Goal: Task Accomplishment & Management: Use online tool/utility

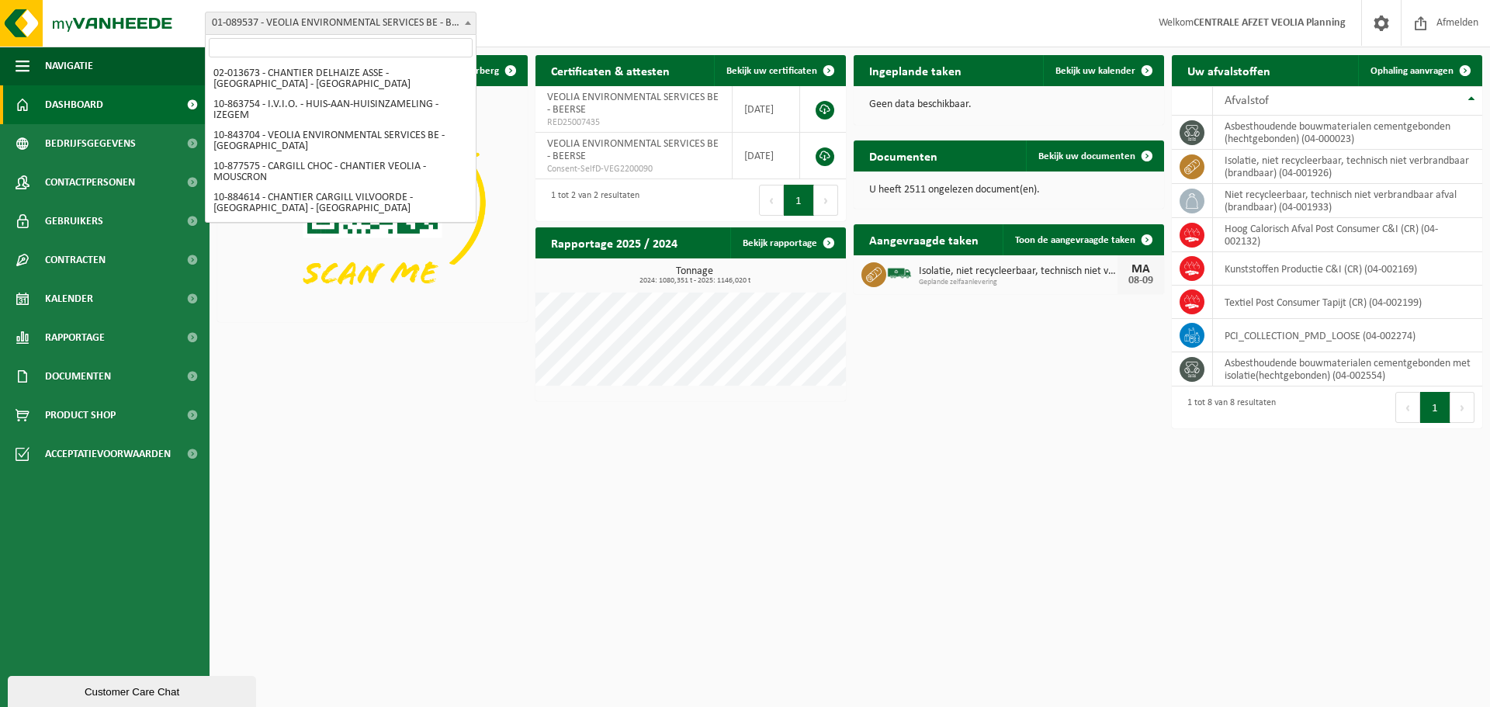
click at [420, 27] on span "01-089537 - VEOLIA ENVIRONMENTAL SERVICES BE - BEERSE" at bounding box center [341, 23] width 270 height 22
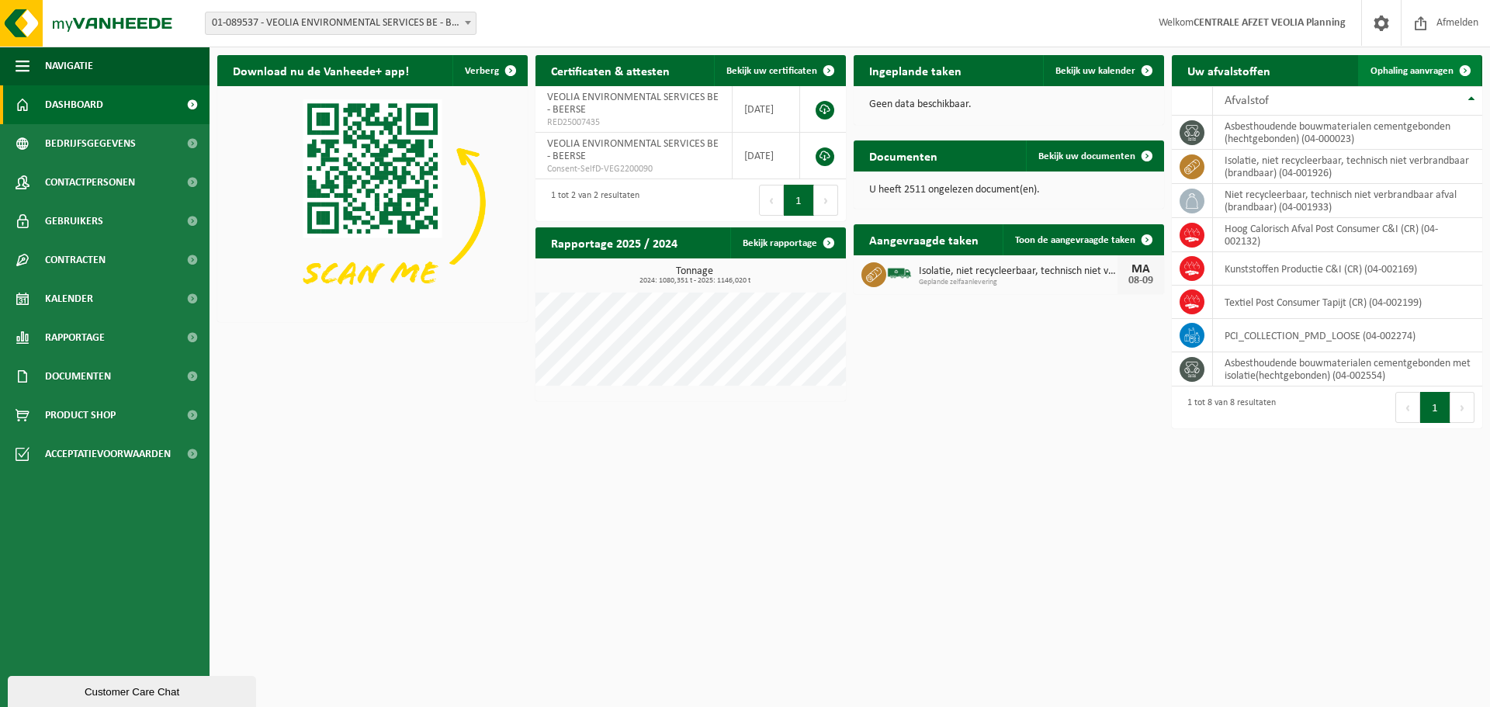
click at [1394, 64] on link "Ophaling aanvragen" at bounding box center [1419, 70] width 123 height 31
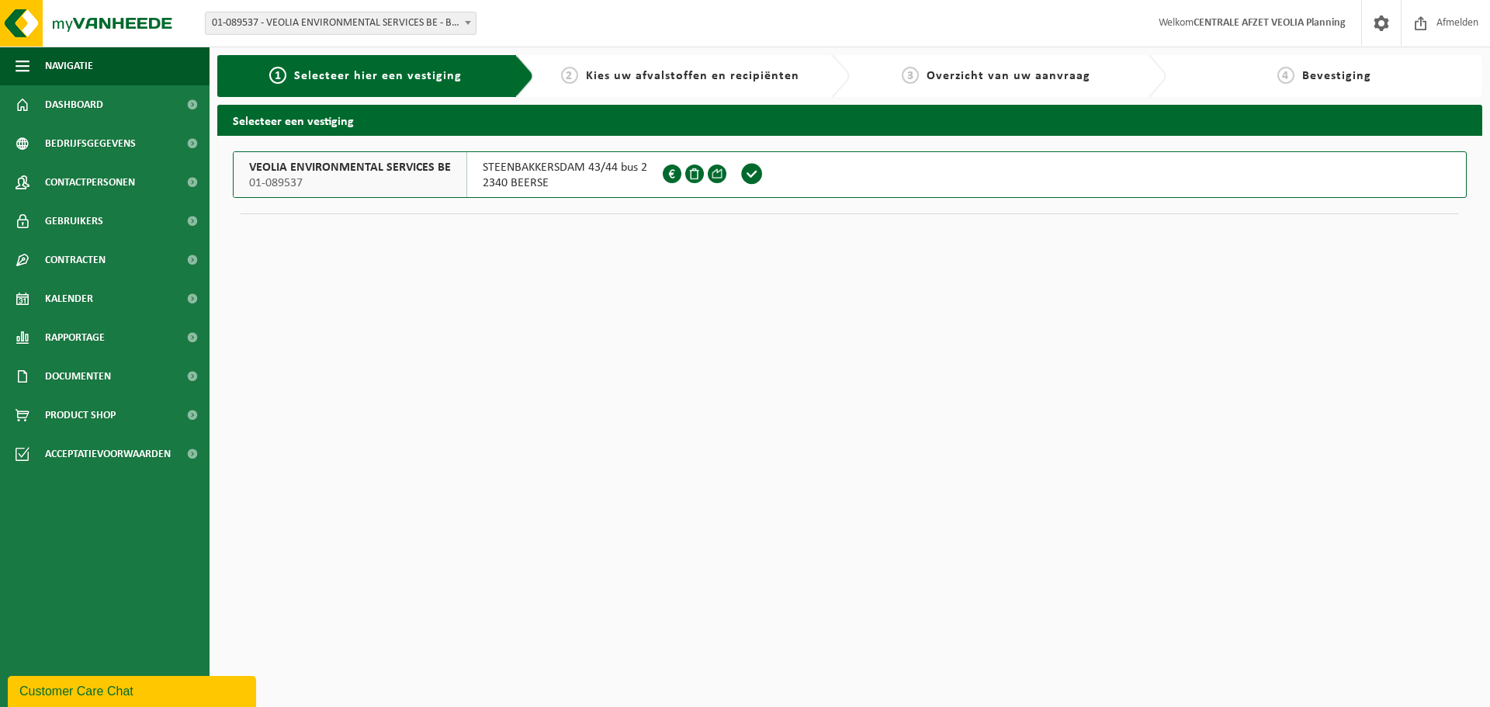
click at [547, 174] on span "STEENBAKKERSDAM 43/44 bus 2" at bounding box center [565, 168] width 165 height 16
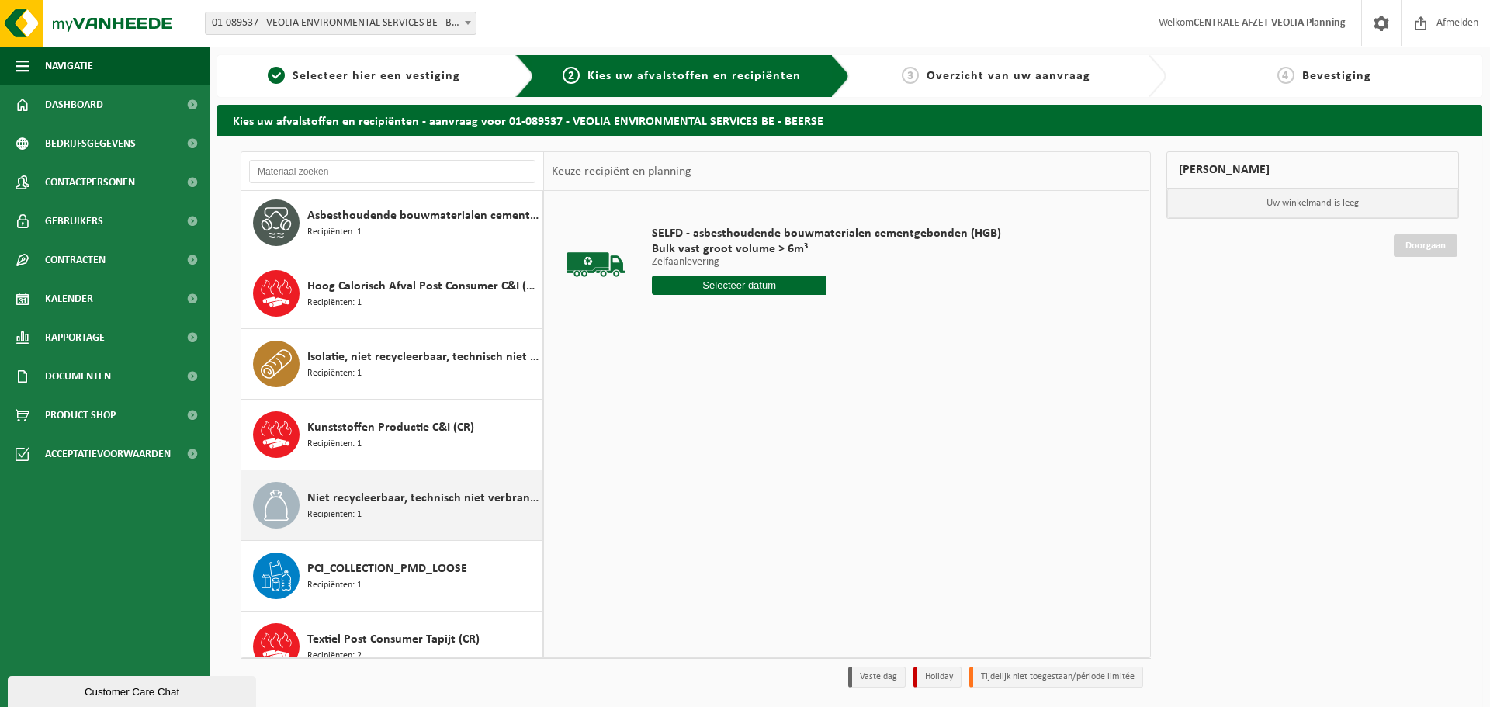
scroll to position [98, 0]
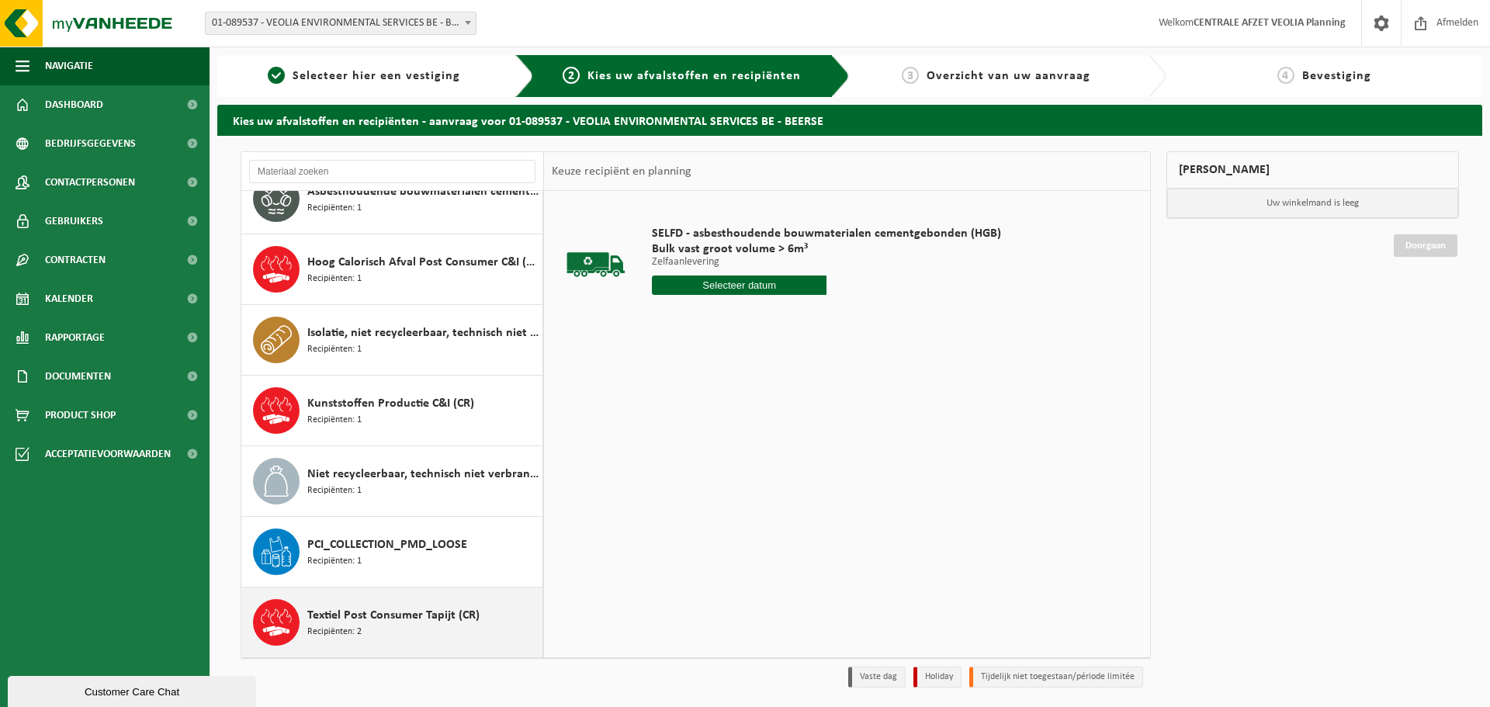
click at [381, 608] on span "Textiel Post Consumer Tapijt (CR)" at bounding box center [393, 615] width 172 height 19
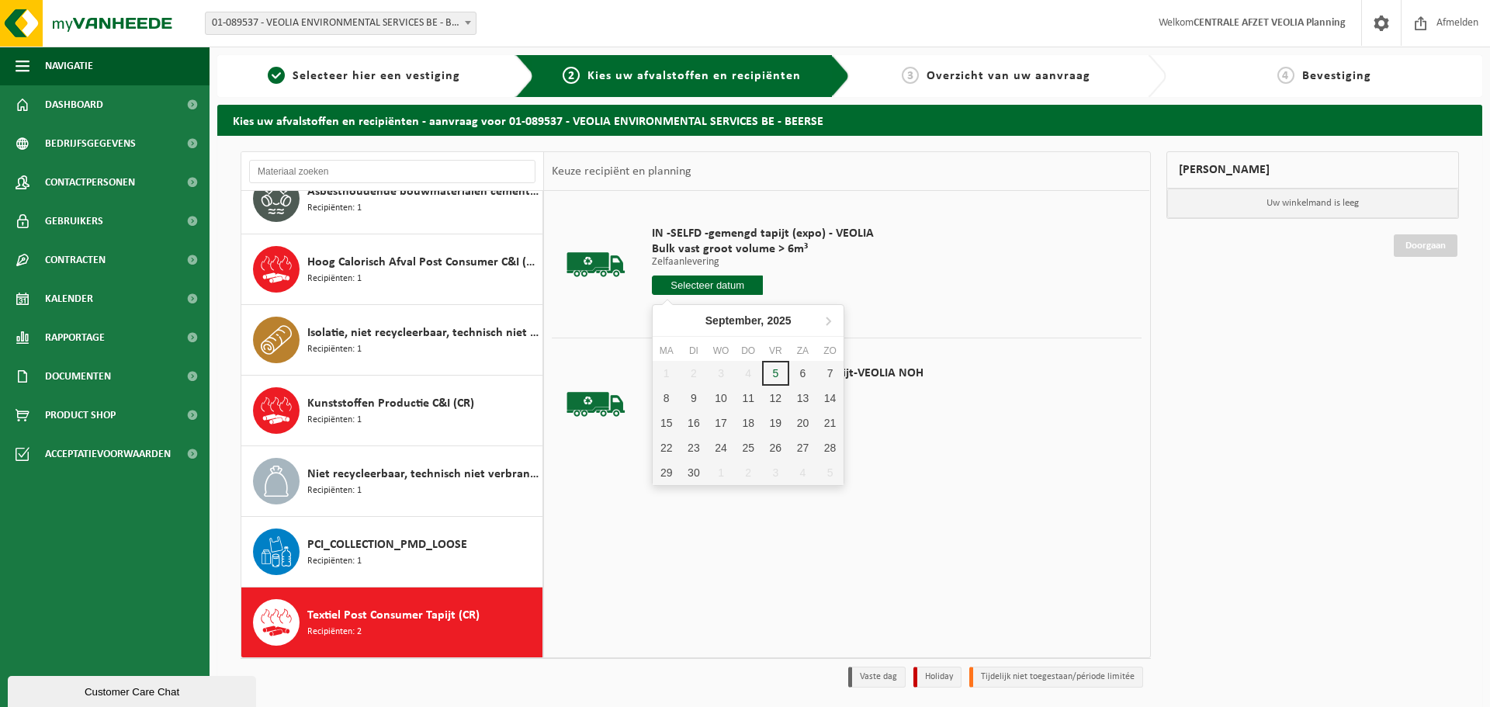
click at [712, 282] on input "text" at bounding box center [707, 284] width 111 height 19
click at [671, 397] on div "8" at bounding box center [666, 398] width 27 height 25
type input "Van 2025-09-08"
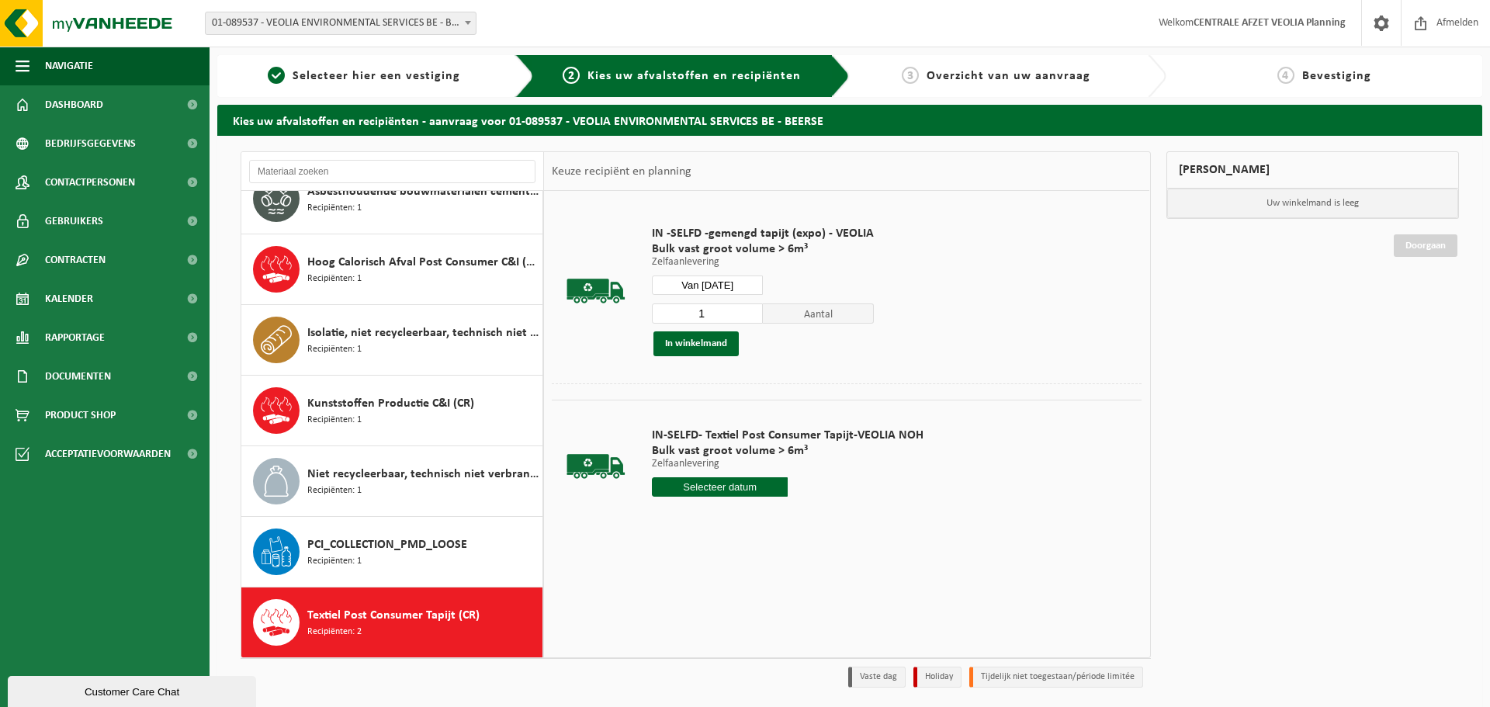
type input "2025-09-08"
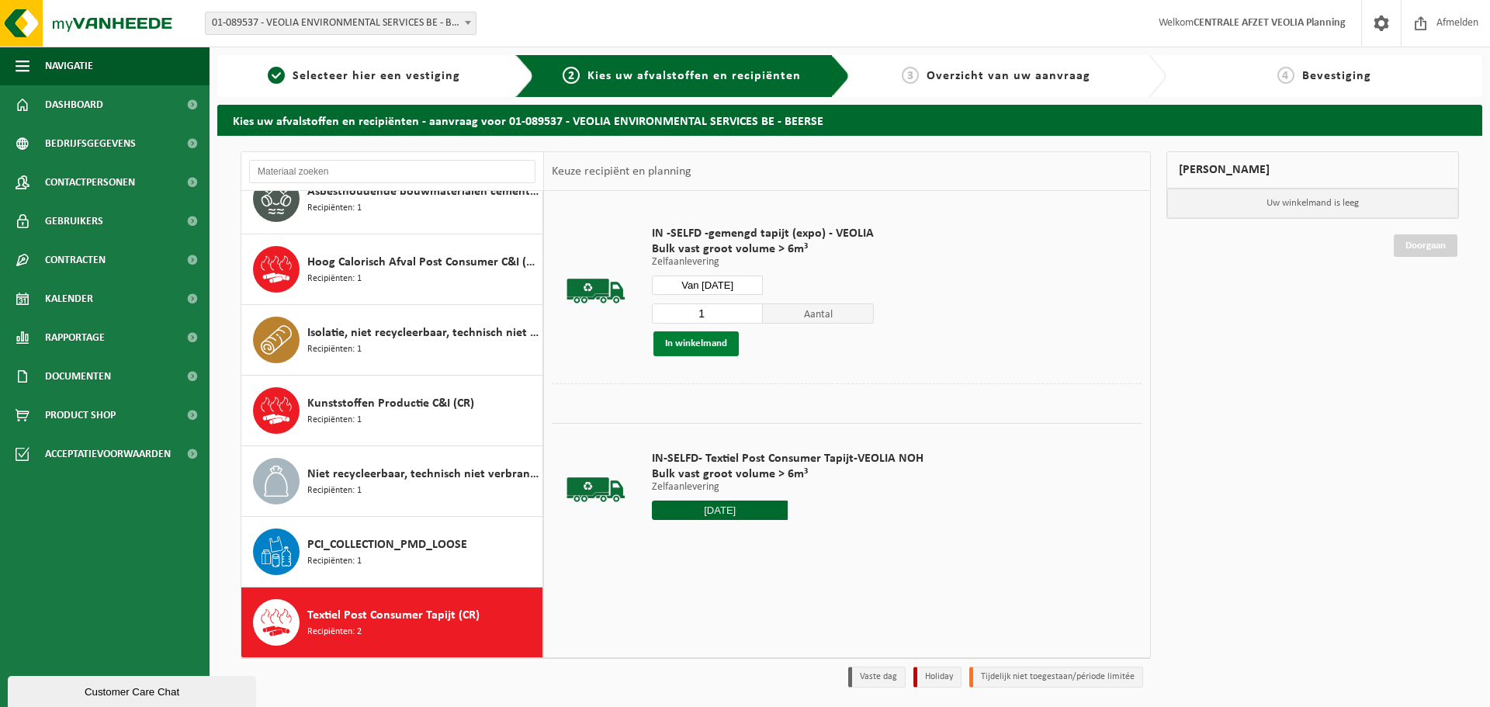
click at [716, 348] on button "In winkelmand" at bounding box center [695, 343] width 85 height 25
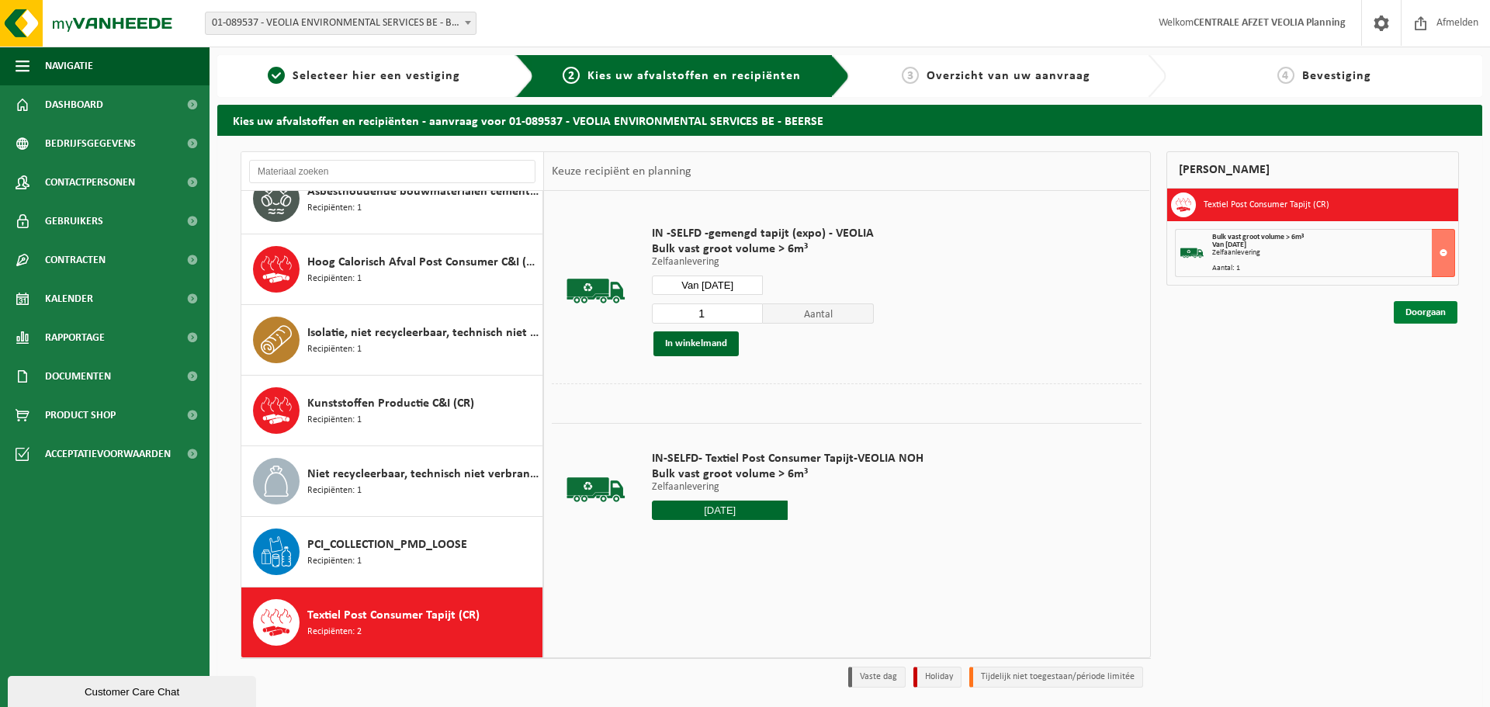
click at [1430, 320] on link "Doorgaan" at bounding box center [1426, 312] width 64 height 23
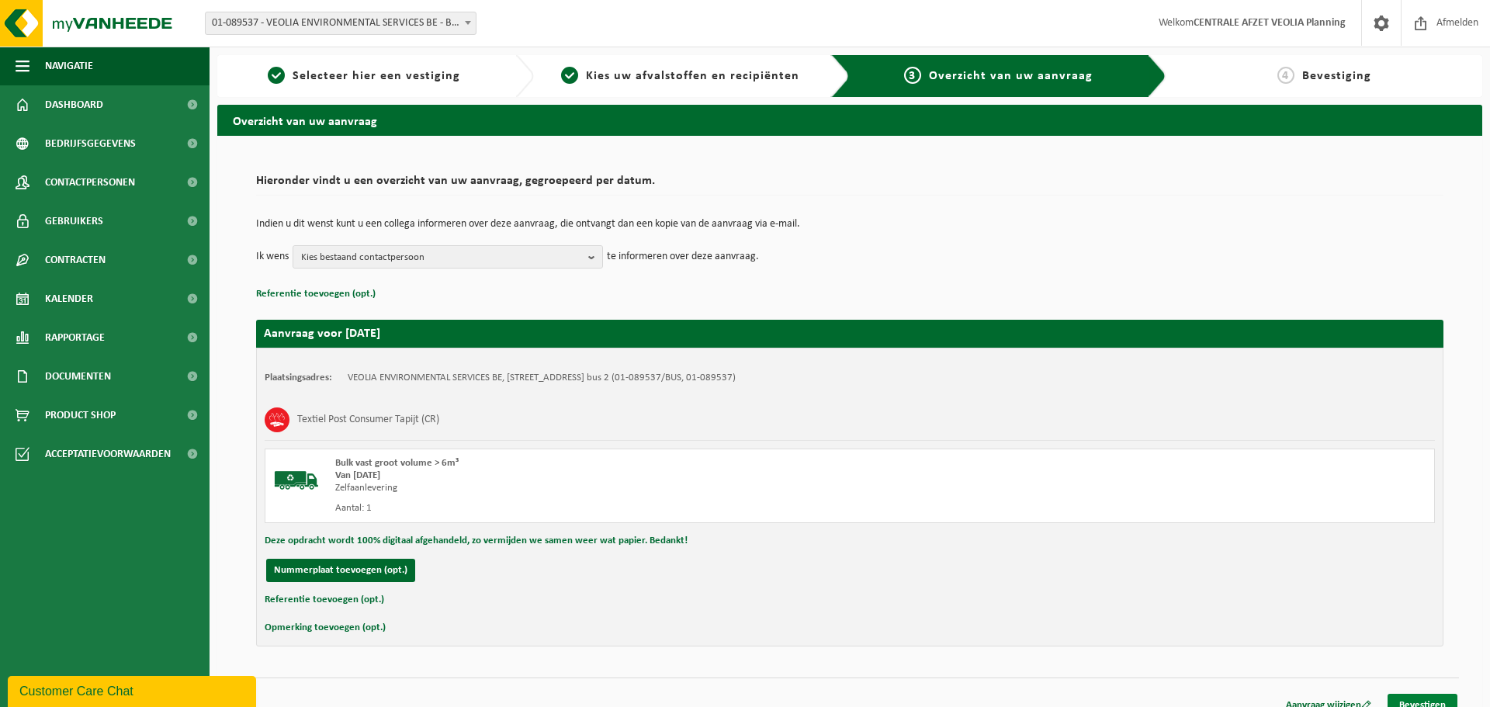
click at [1431, 702] on link "Bevestigen" at bounding box center [1423, 705] width 70 height 23
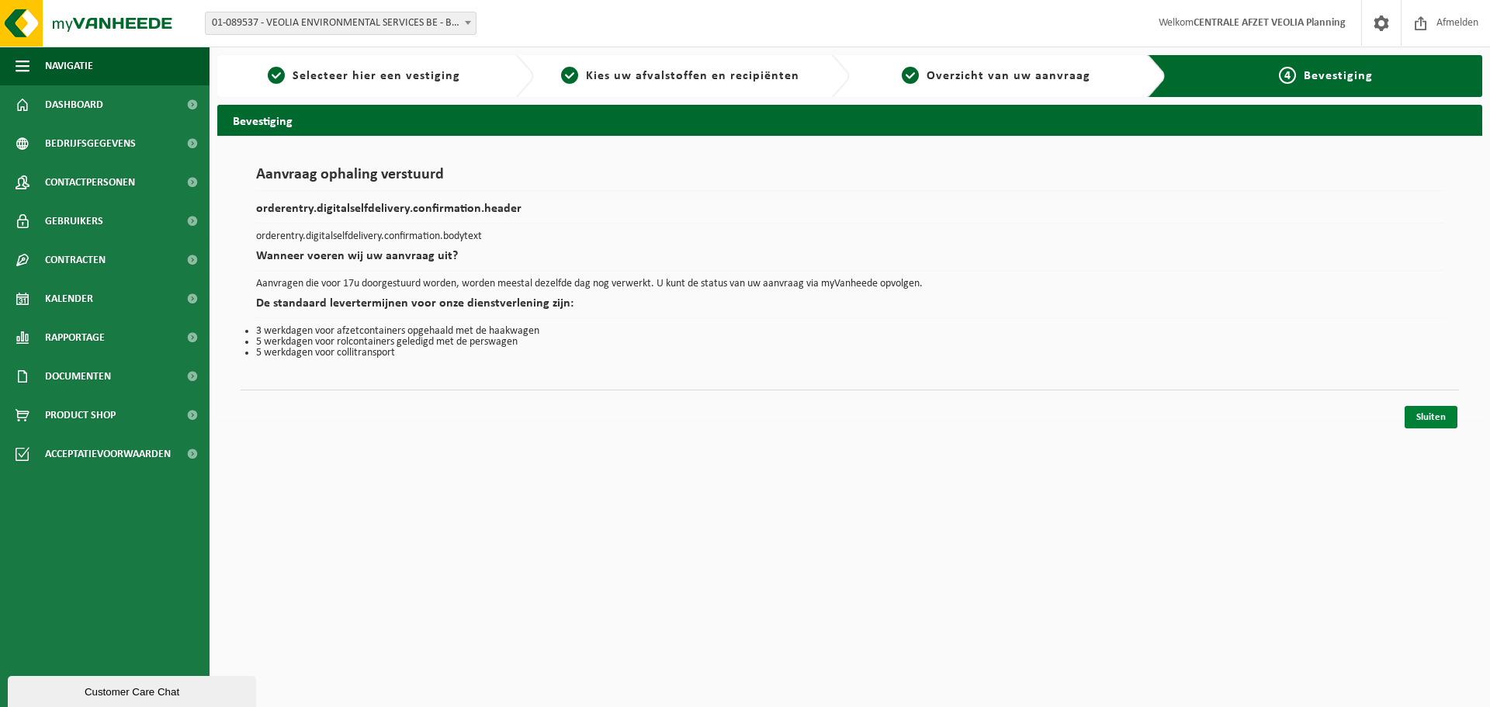
click at [1438, 417] on link "Sluiten" at bounding box center [1431, 417] width 53 height 23
